Goal: Transaction & Acquisition: Purchase product/service

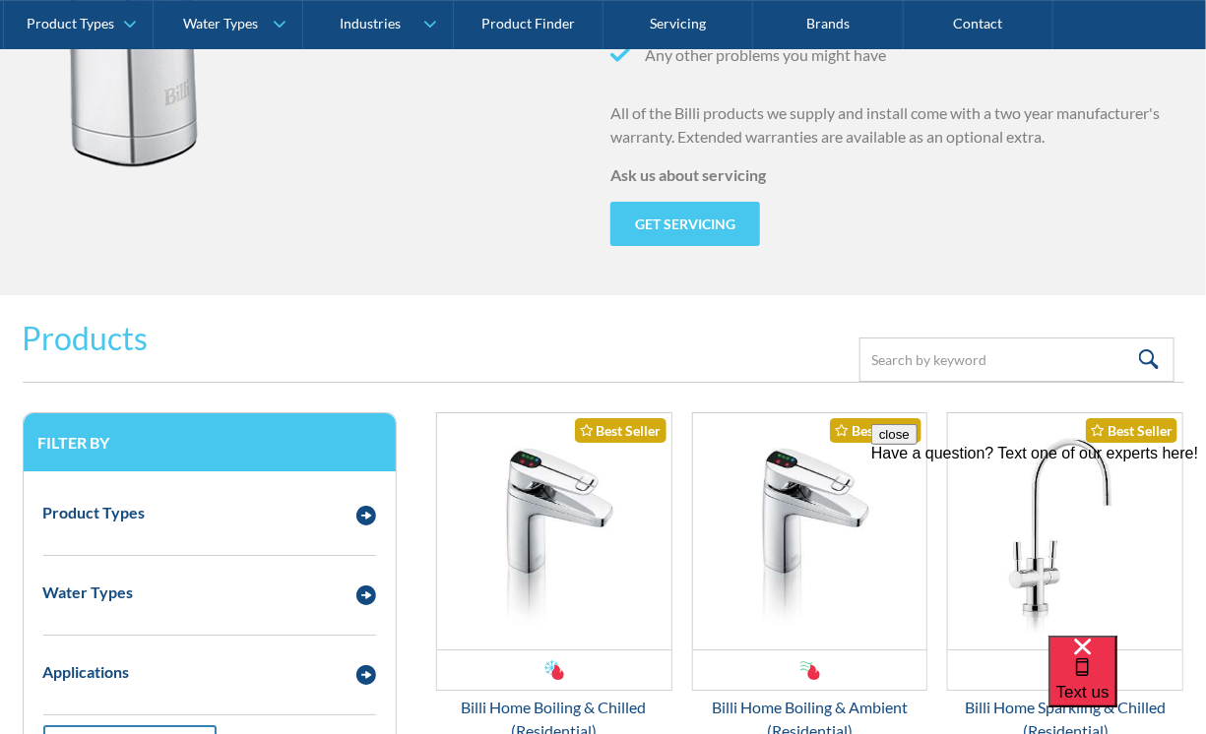
scroll to position [2625, 0]
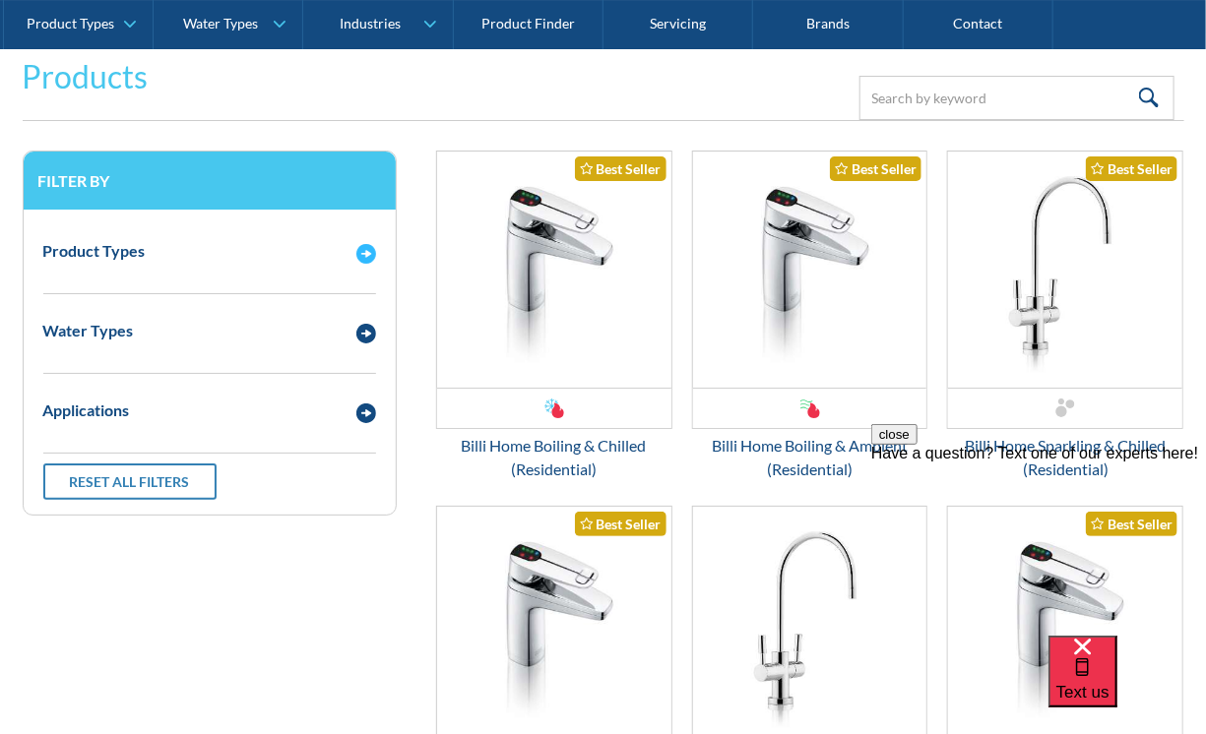
click at [363, 260] on img "Email Form 3" at bounding box center [366, 254] width 20 height 20
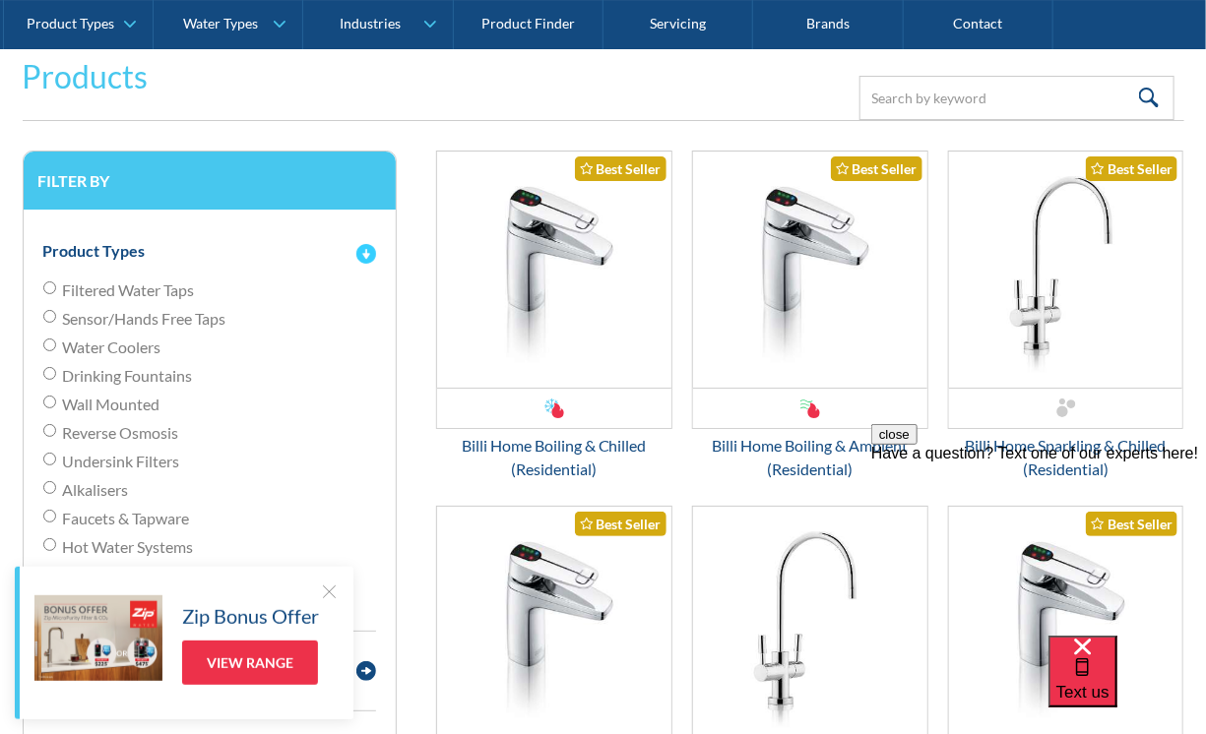
click at [363, 260] on img "Email Form 3" at bounding box center [366, 254] width 20 height 20
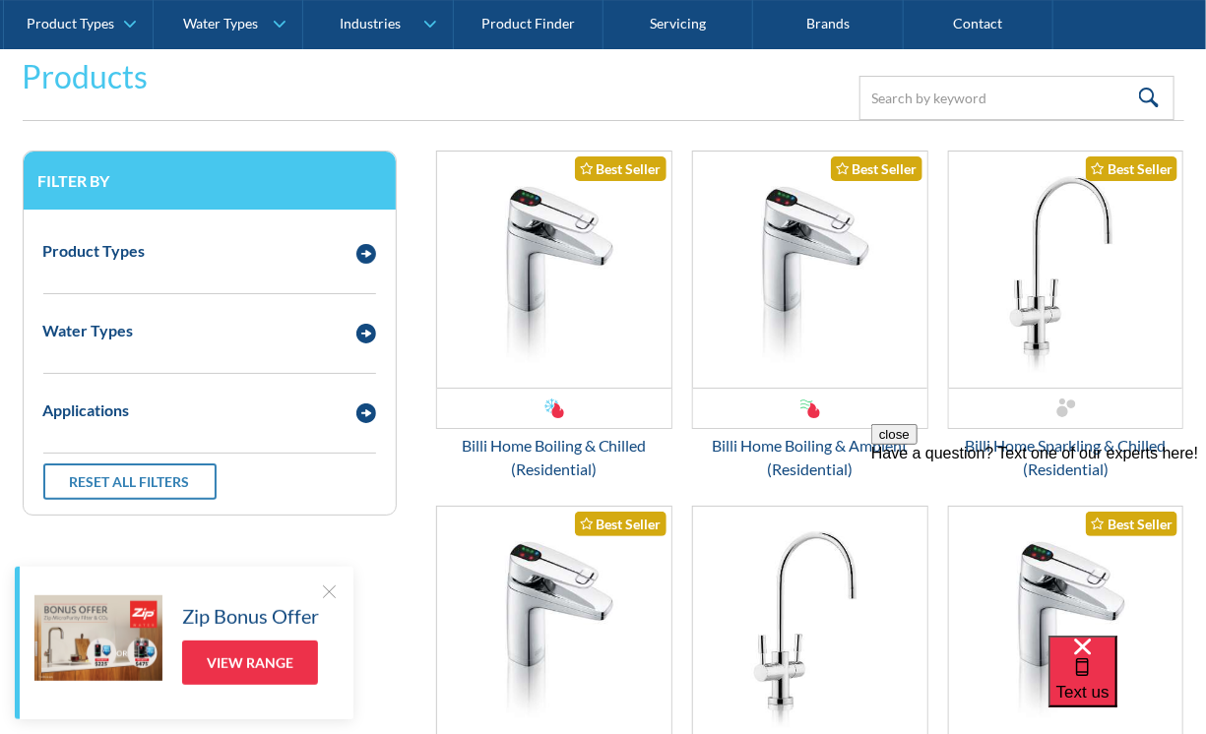
click at [337, 587] on div at bounding box center [329, 592] width 20 height 20
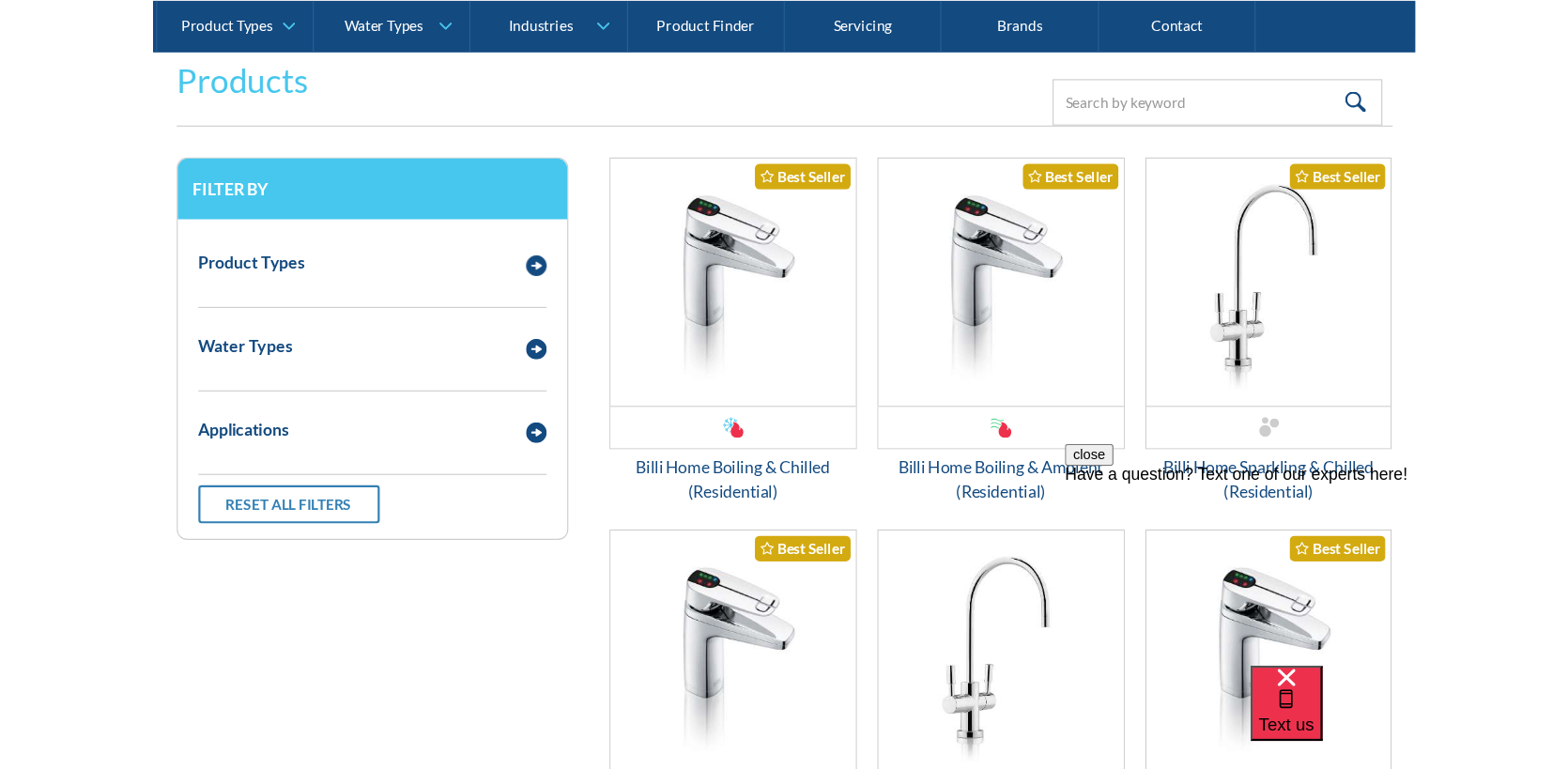
scroll to position [2499, 0]
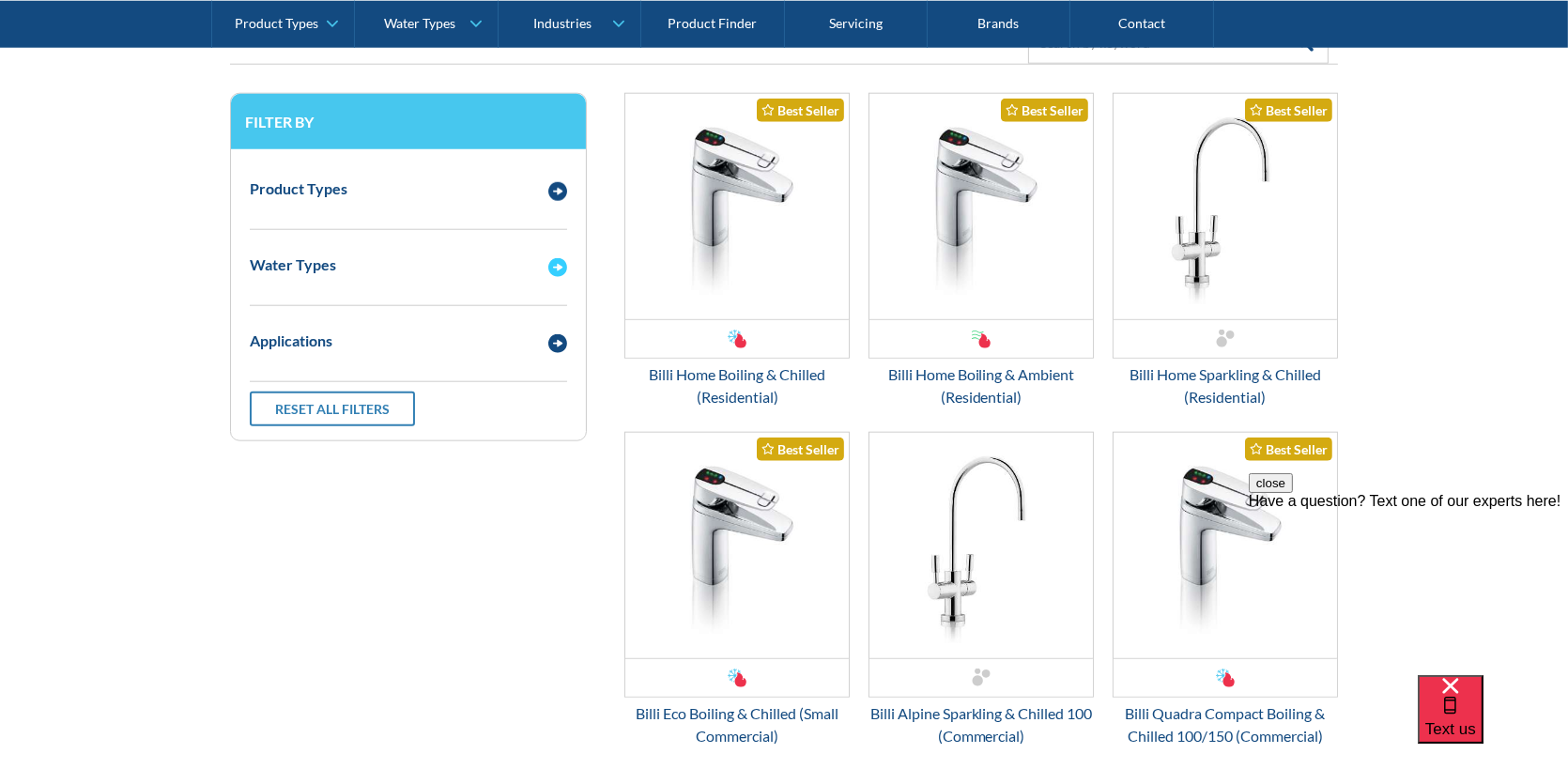
click at [569, 260] on div "Email Form 3" at bounding box center [557, 265] width 37 height 24
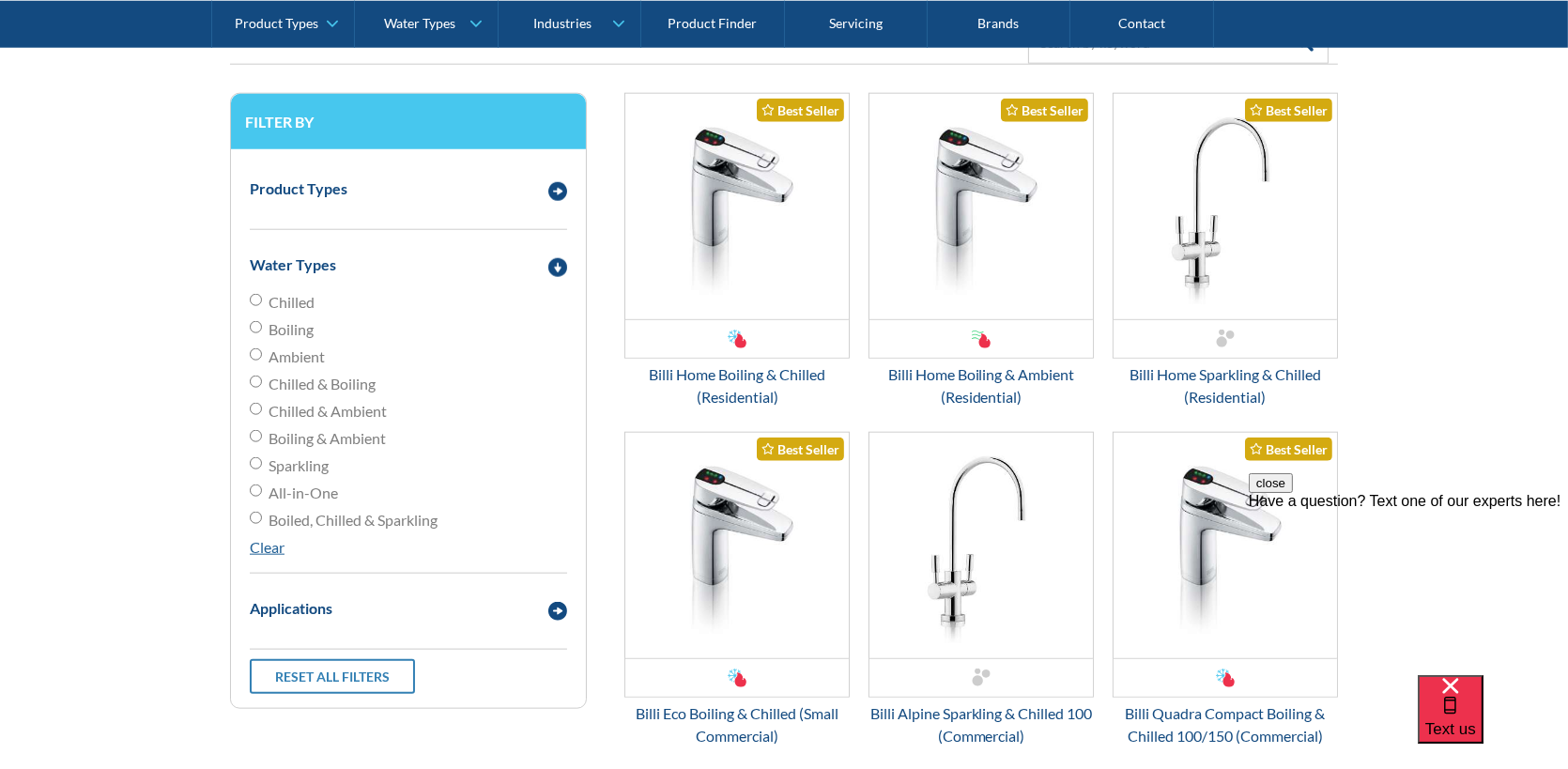
click at [283, 303] on span "Chilled" at bounding box center [292, 302] width 46 height 23
click at [262, 303] on input "Chilled" at bounding box center [256, 300] width 12 height 12
radio input "true"
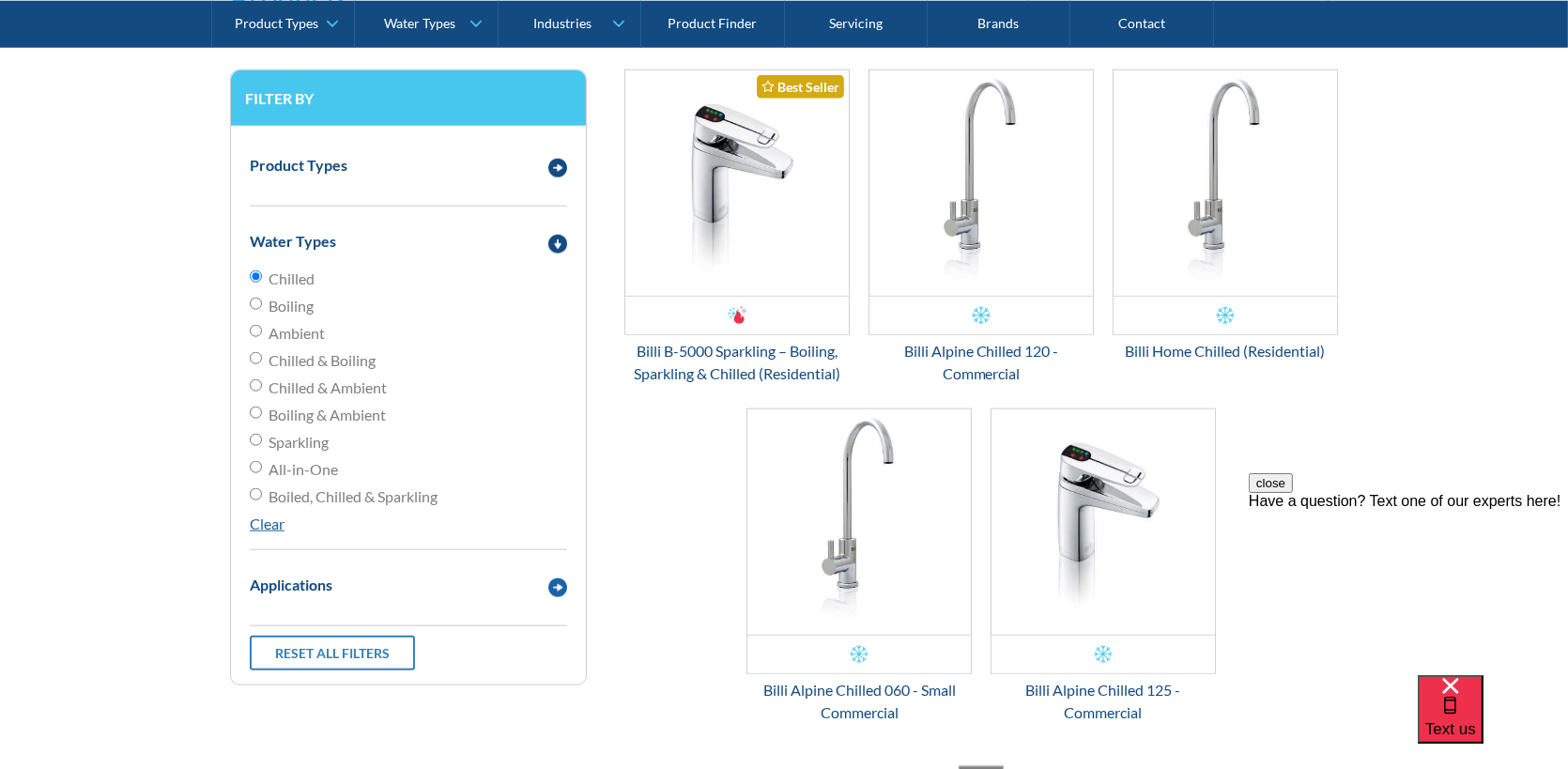
scroll to position [2499, 0]
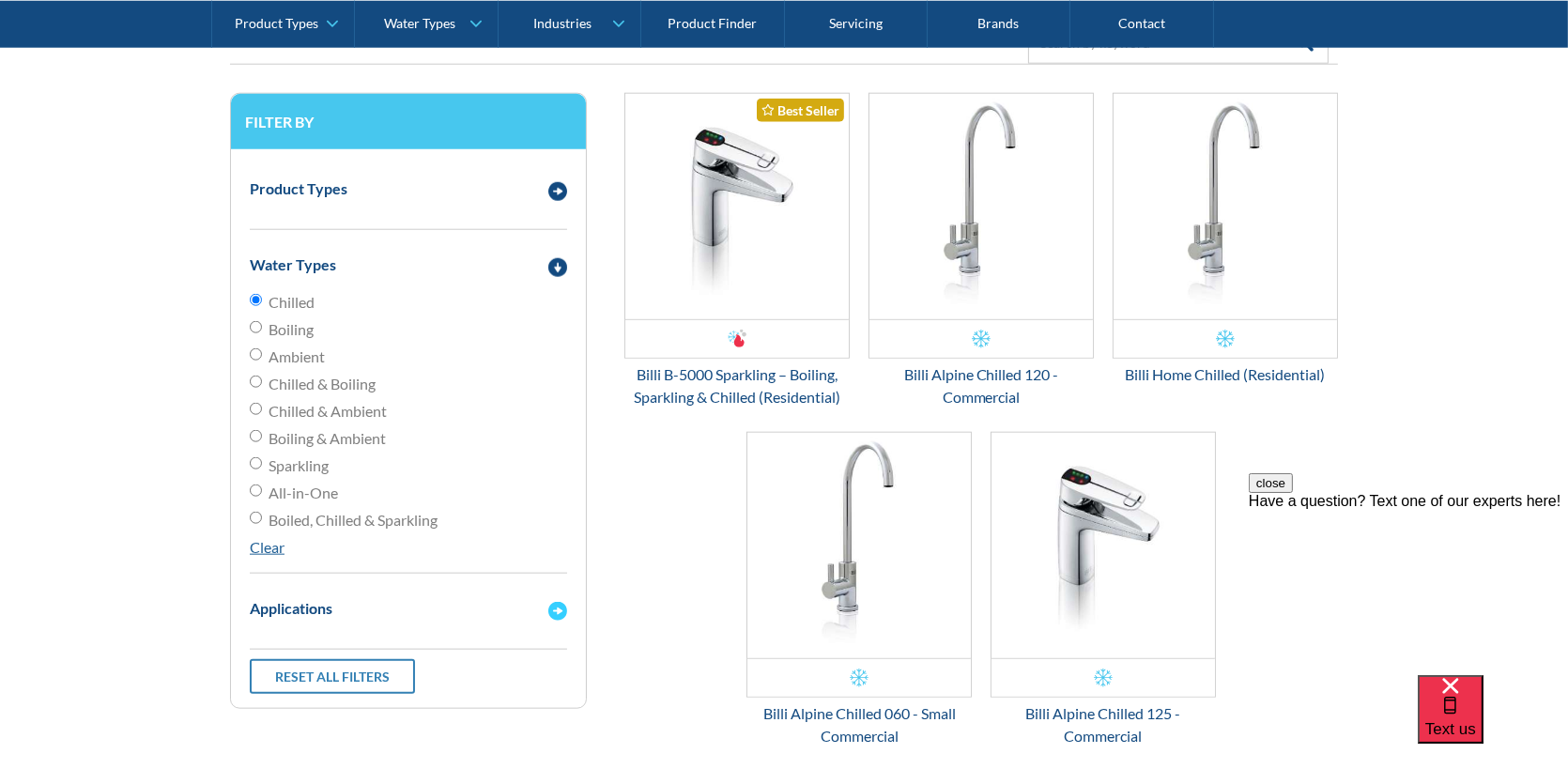
click at [376, 605] on div "Applications" at bounding box center [389, 609] width 299 height 24
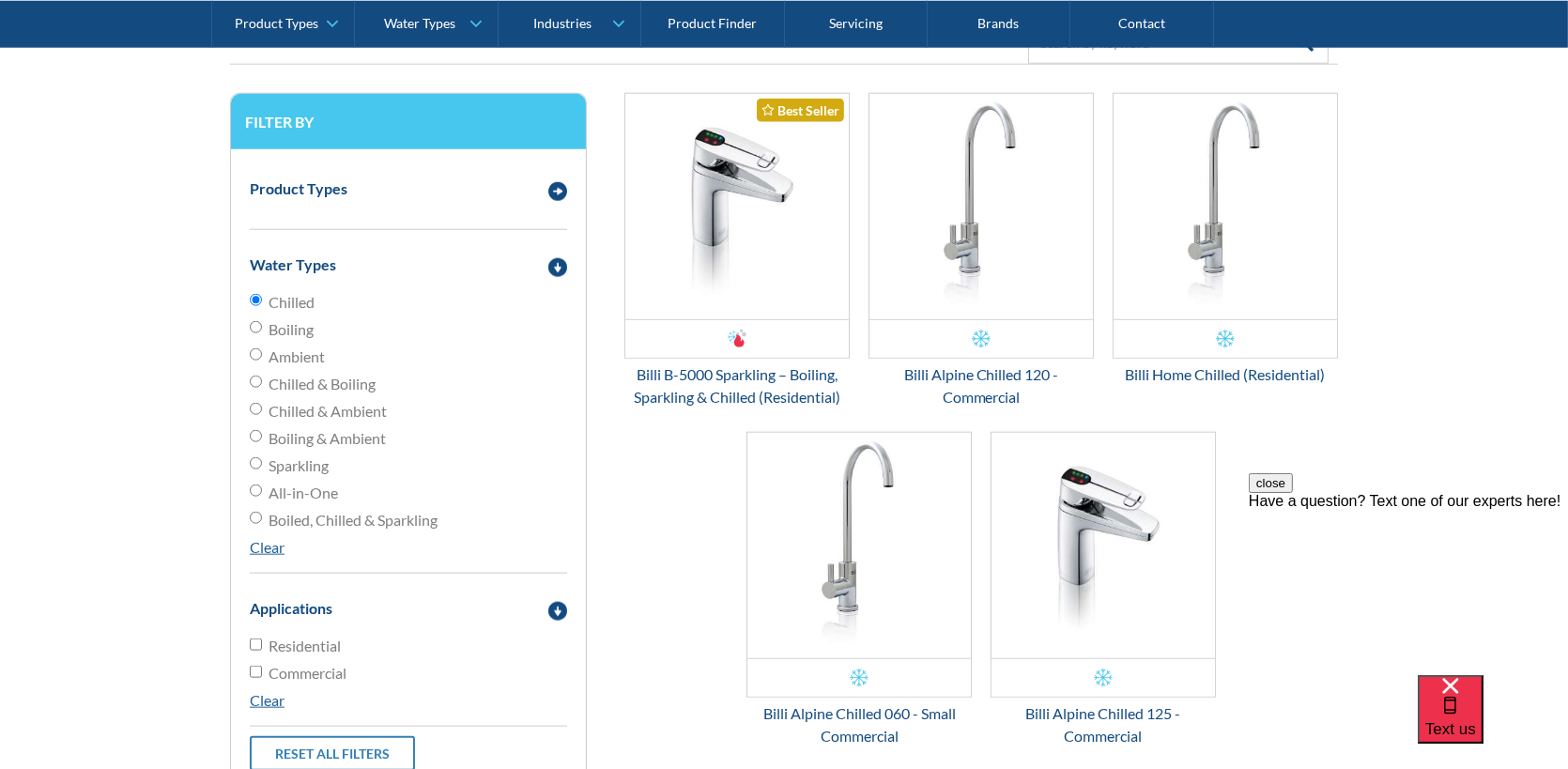
click at [257, 669] on input "Commercial" at bounding box center [256, 672] width 12 height 12
checkbox input "true"
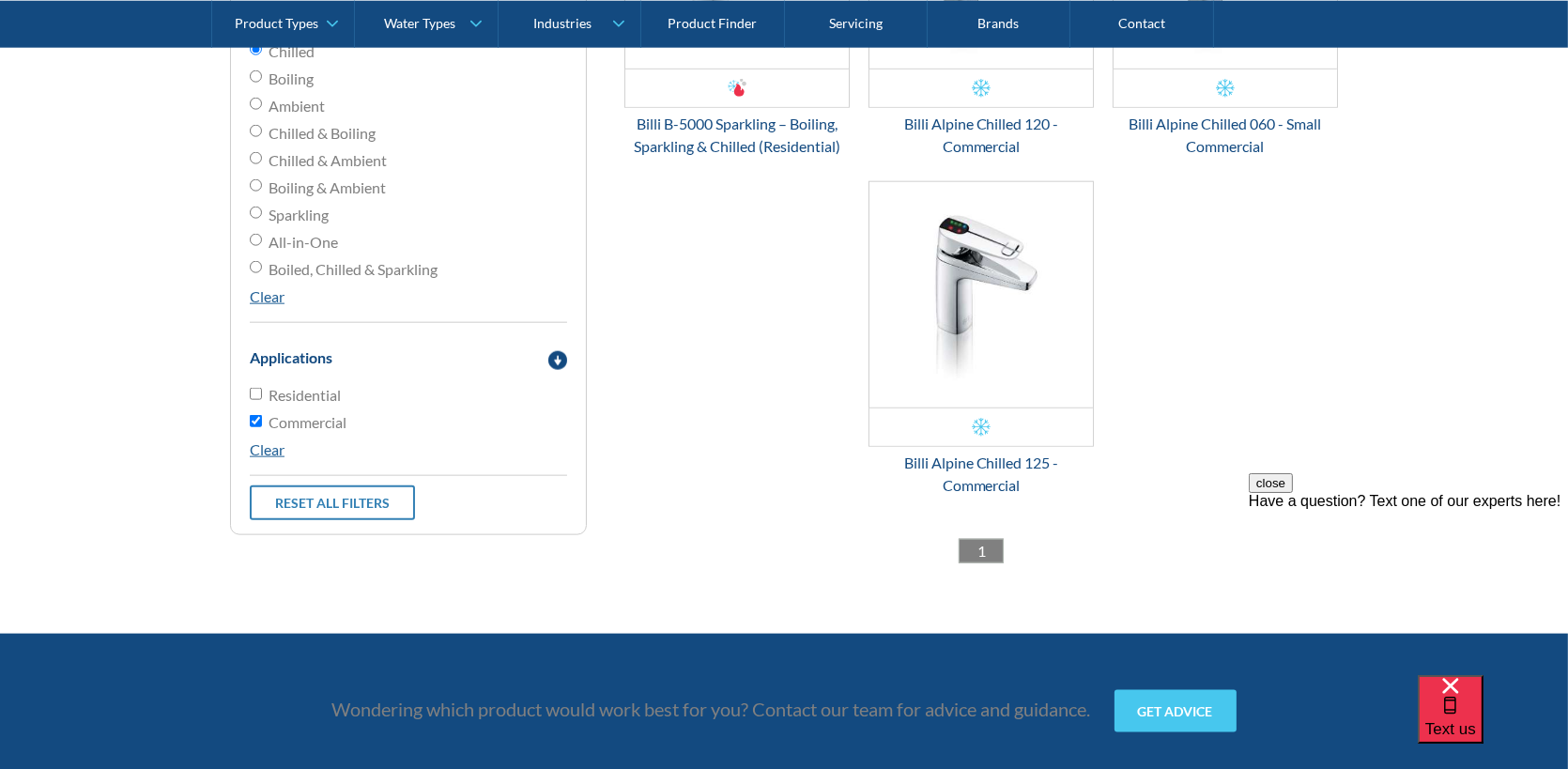
scroll to position [2248, 0]
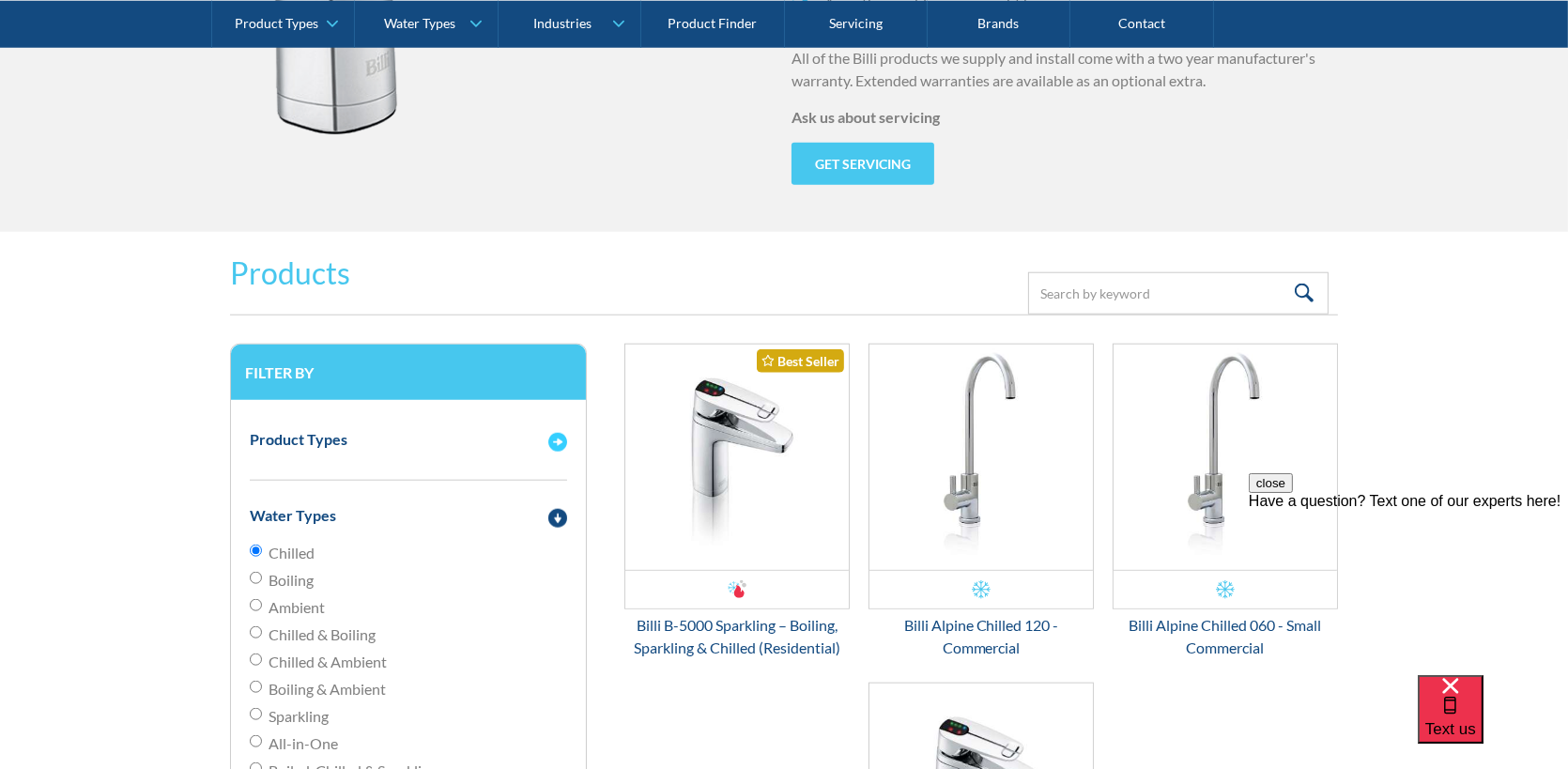
click at [487, 444] on div "Product Types" at bounding box center [389, 440] width 299 height 24
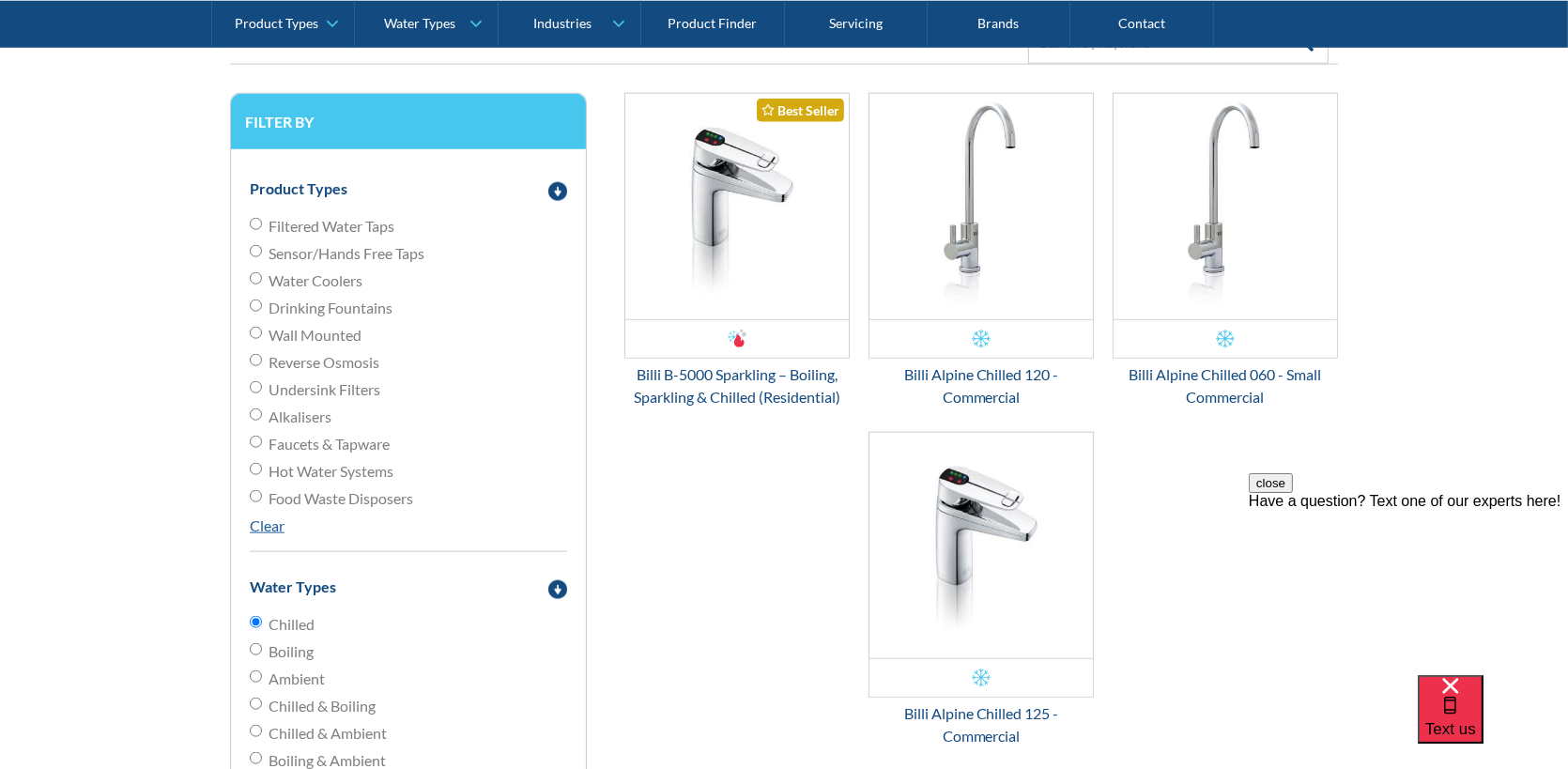
click at [281, 222] on span "Filtered Water Taps" at bounding box center [332, 226] width 126 height 23
click at [262, 222] on input "Filtered Water Taps" at bounding box center [256, 223] width 12 height 12
radio input "true"
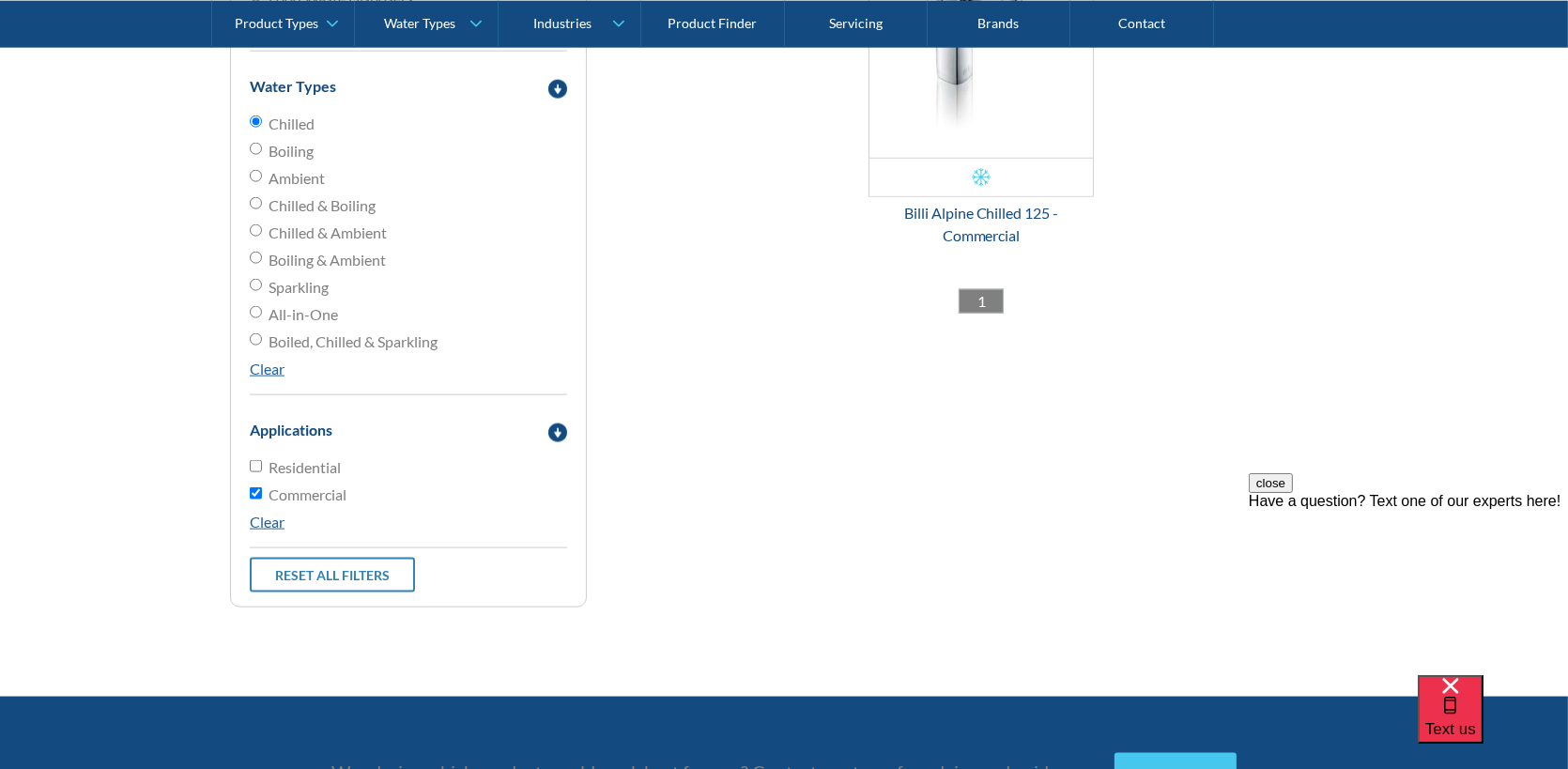
scroll to position [2499, 0]
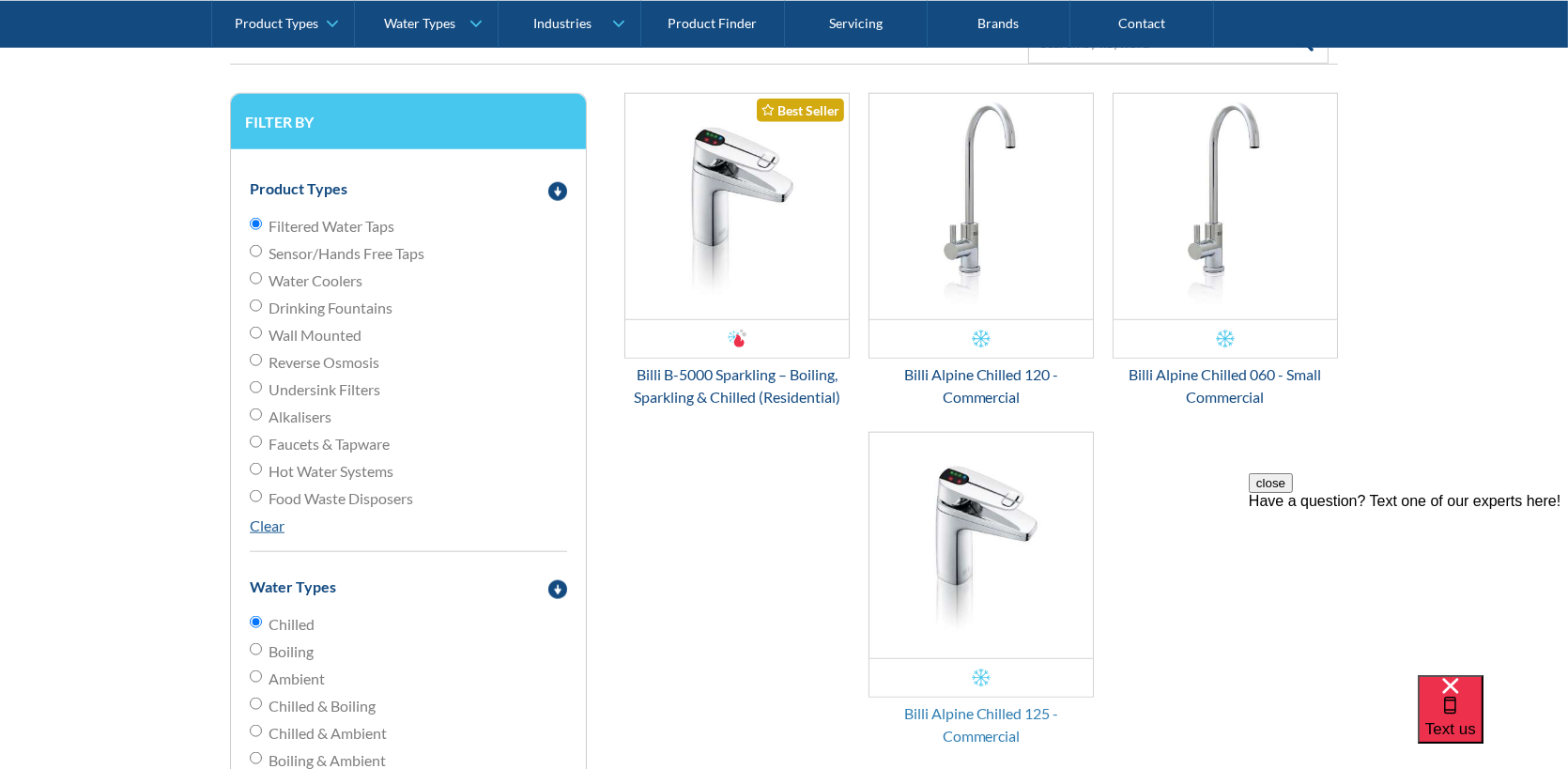
click at [990, 699] on div "Billi Alpine Chilled 125 - Commercial" at bounding box center [981, 724] width 225 height 45
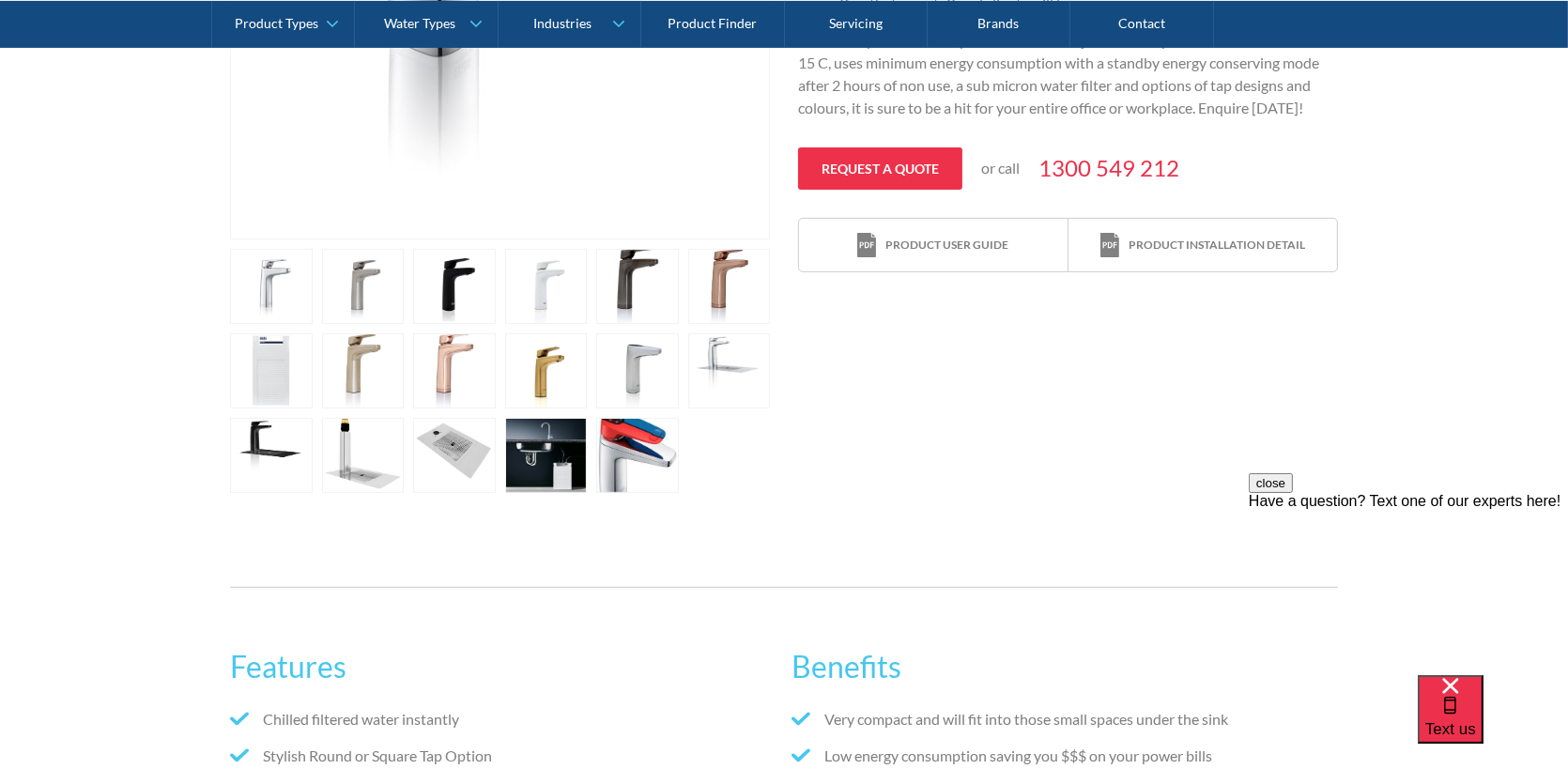
scroll to position [250, 0]
